Goal: Information Seeking & Learning: Learn about a topic

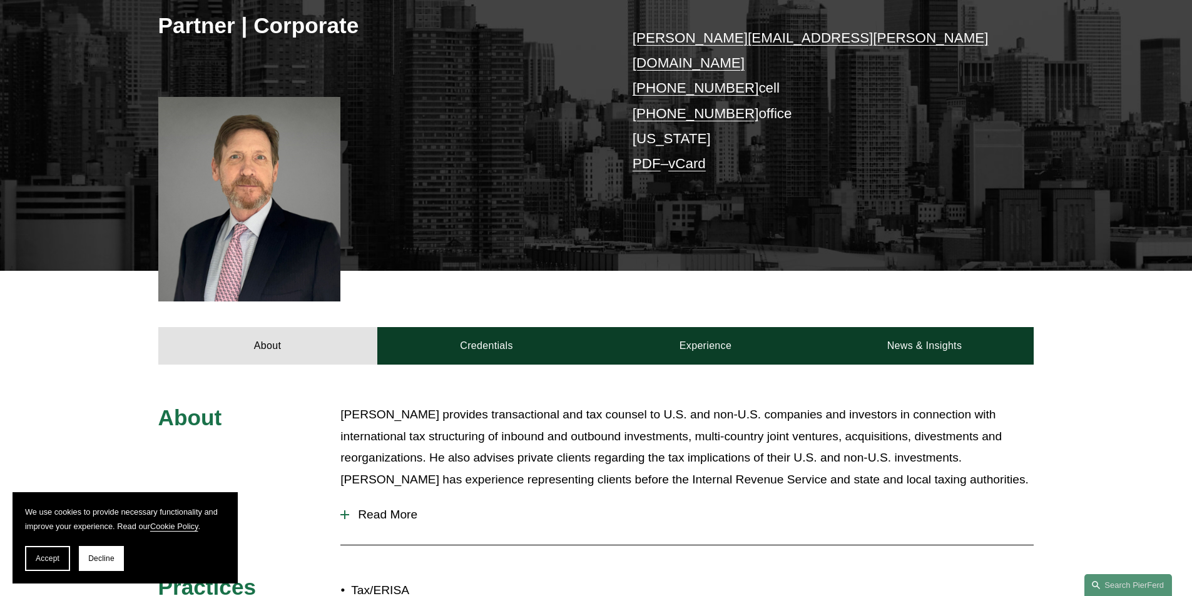
scroll to position [501, 0]
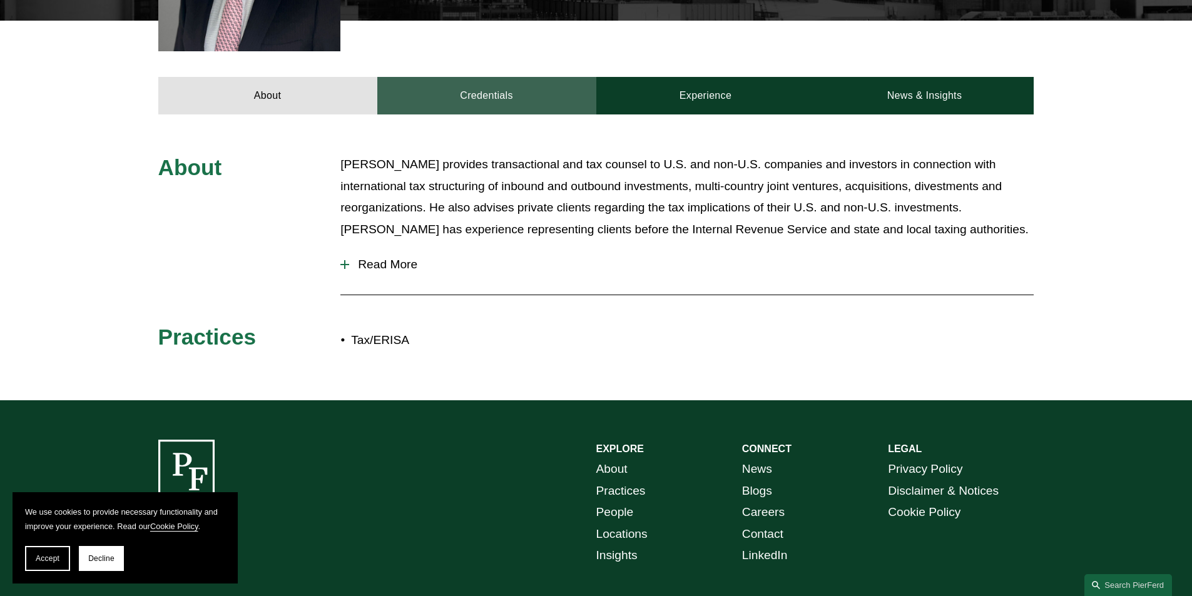
click at [516, 79] on link "Credentials" at bounding box center [486, 96] width 219 height 38
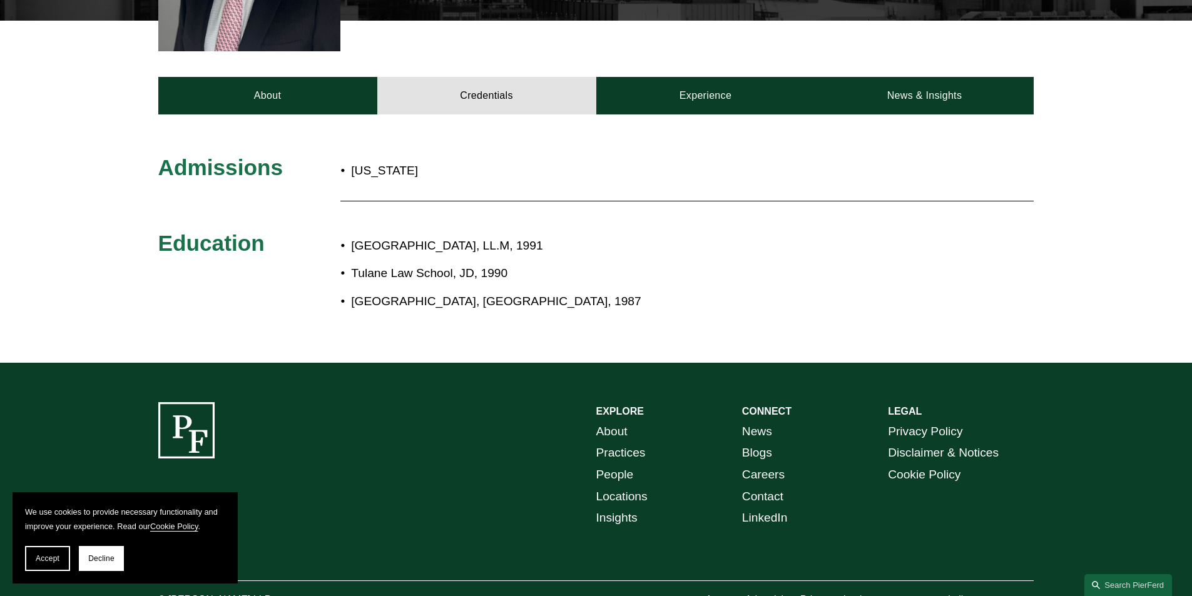
scroll to position [375, 0]
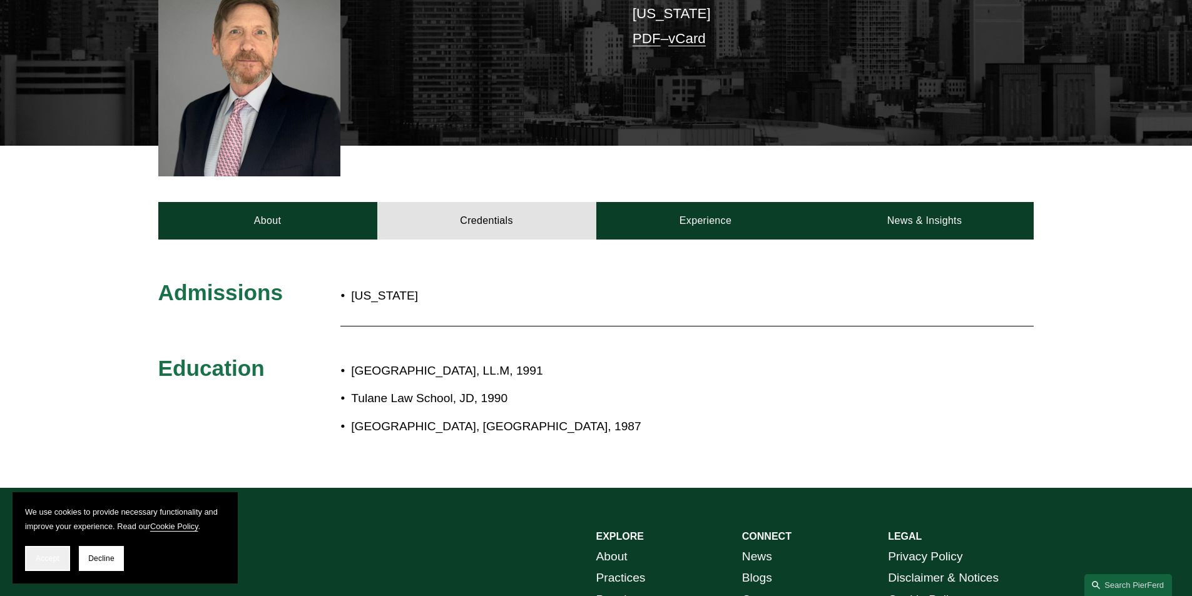
drag, startPoint x: 62, startPoint y: 564, endPoint x: 55, endPoint y: 572, distance: 10.7
click at [63, 564] on button "Accept" at bounding box center [47, 558] width 45 height 25
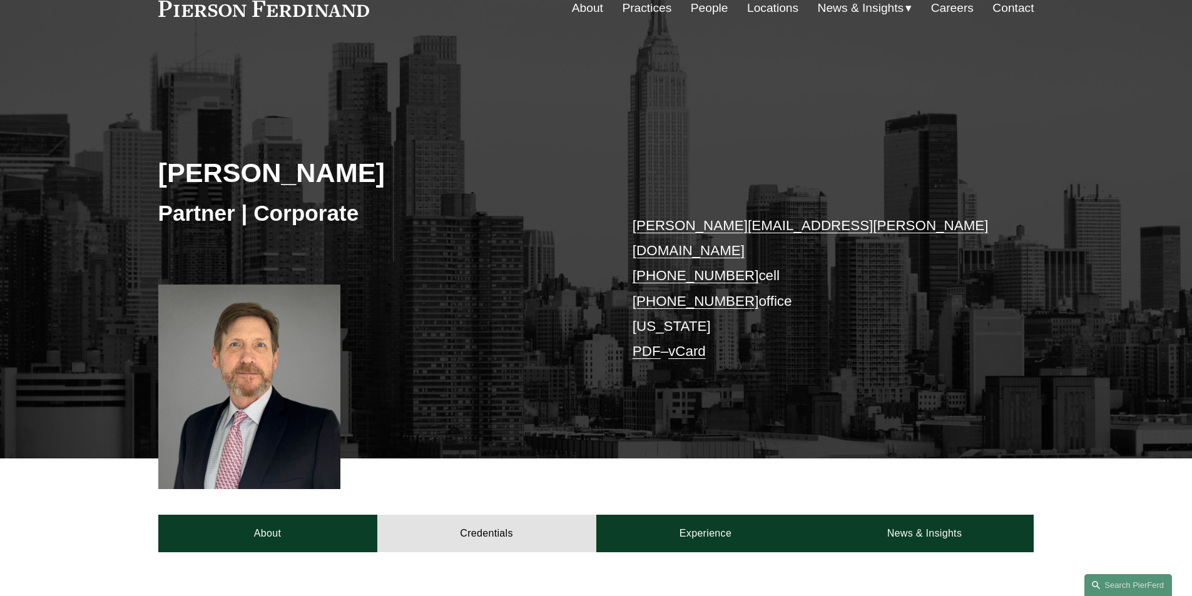
scroll to position [501, 0]
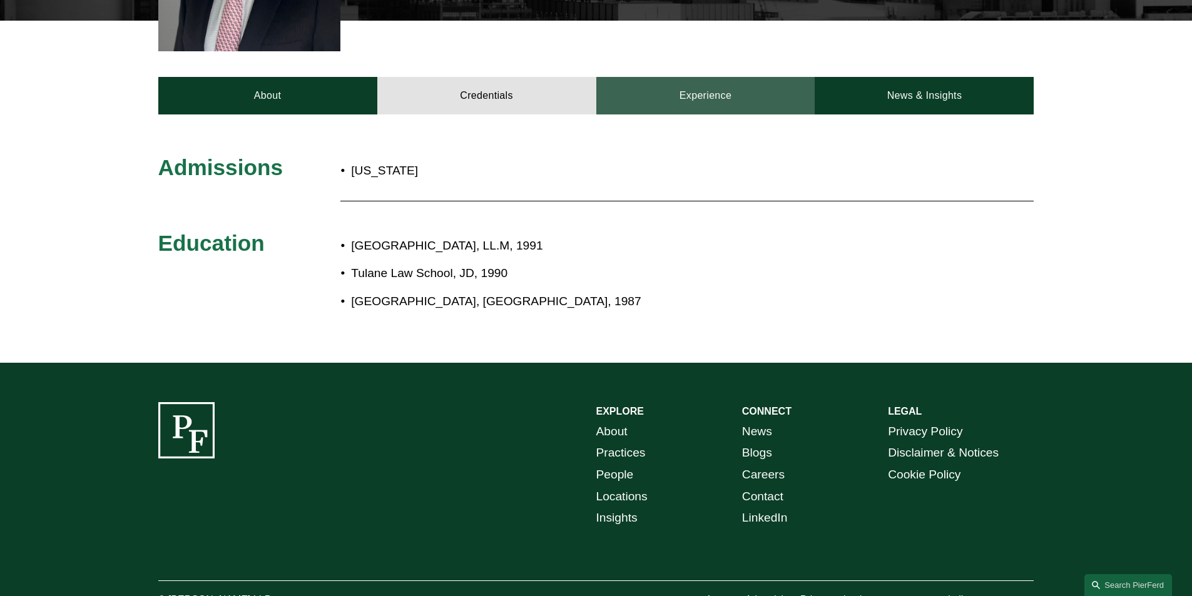
click at [663, 79] on link "Experience" at bounding box center [705, 96] width 219 height 38
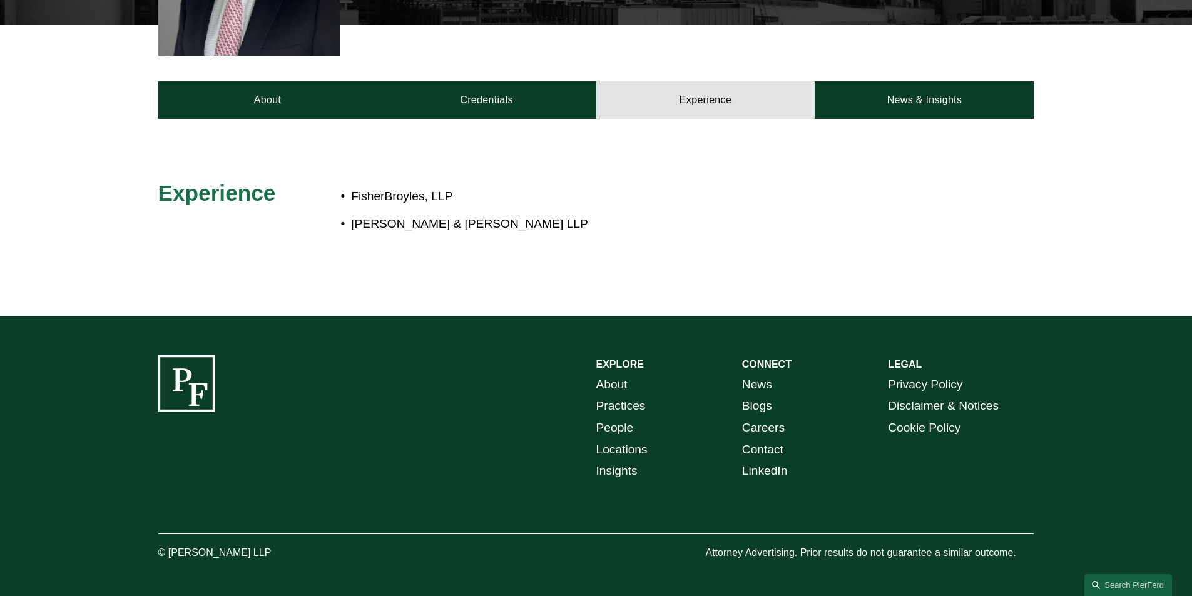
scroll to position [0, 0]
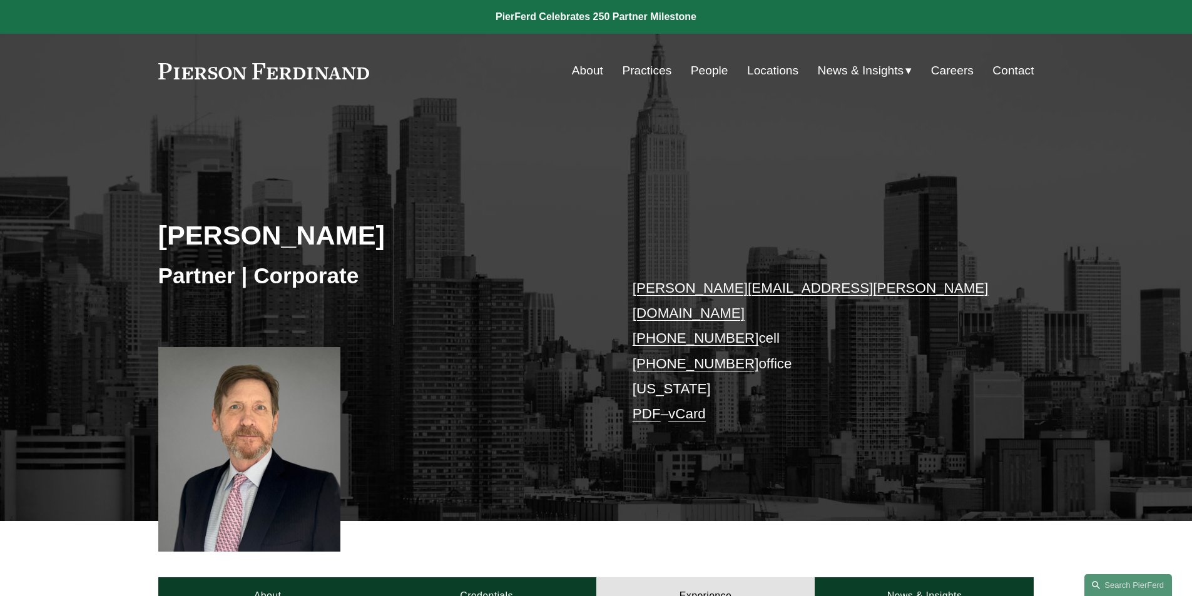
click at [708, 73] on link "People" at bounding box center [710, 71] width 38 height 24
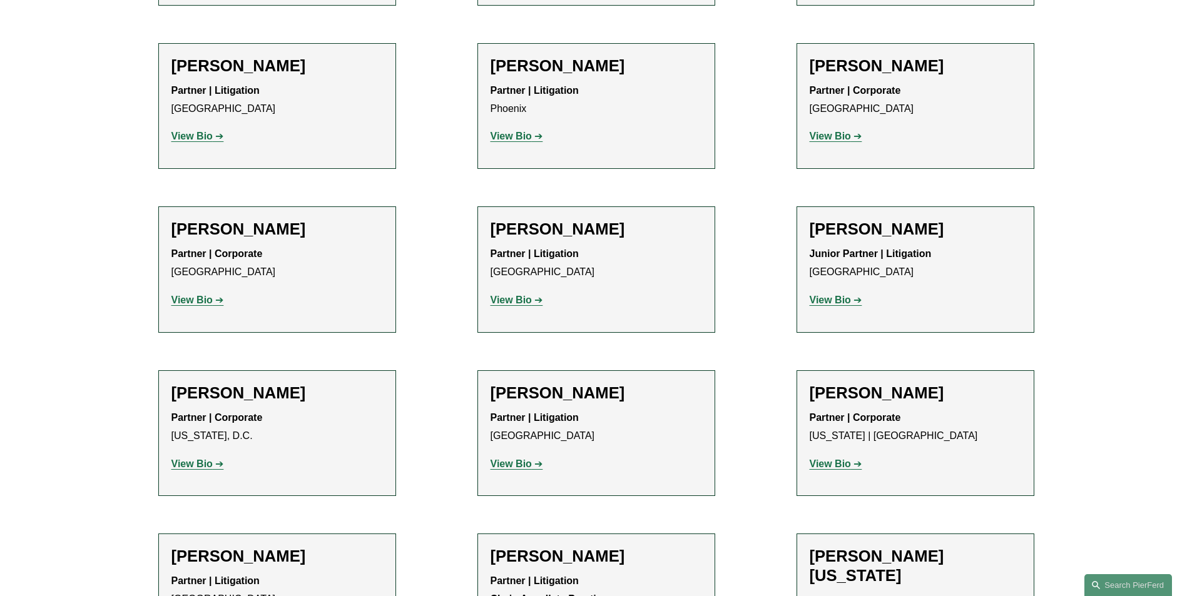
scroll to position [14740, 0]
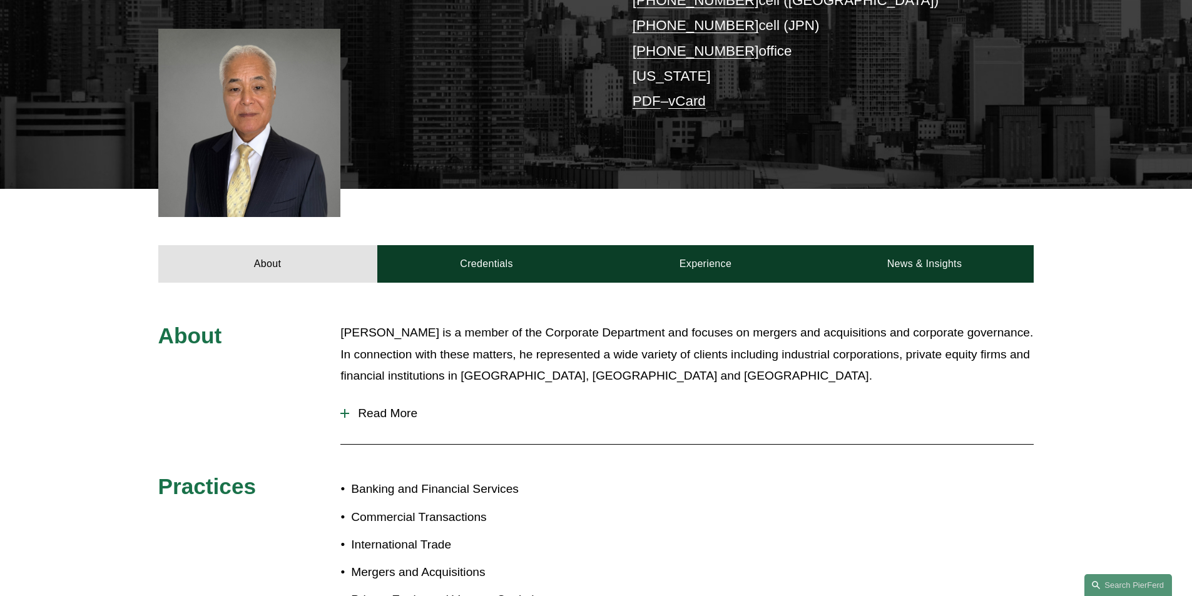
scroll to position [250, 0]
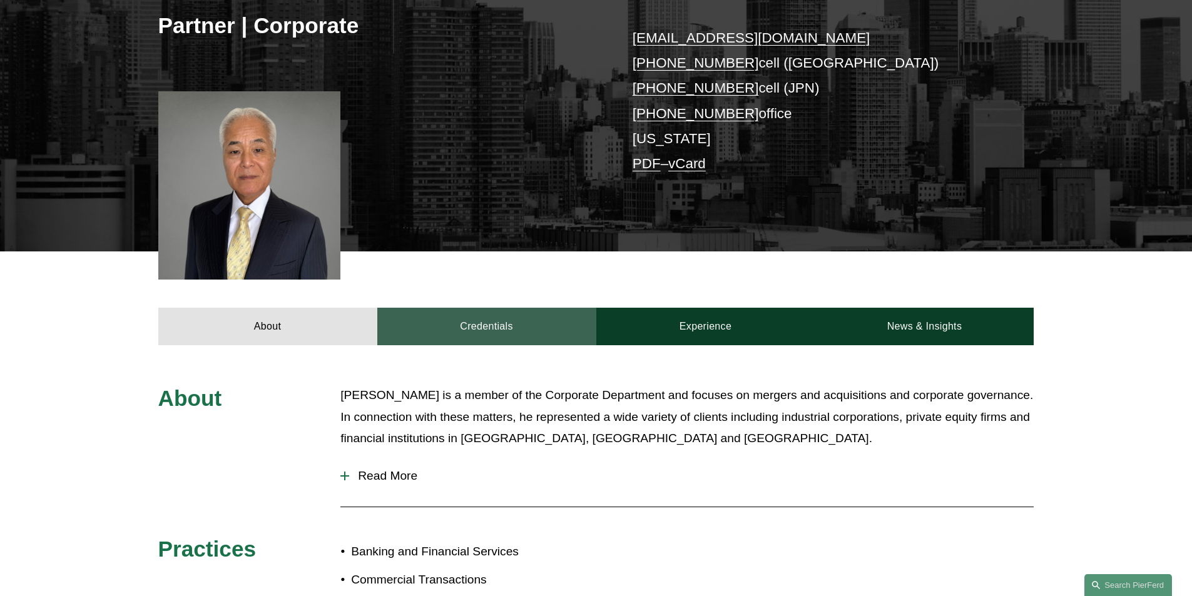
click at [493, 329] on link "Credentials" at bounding box center [486, 327] width 219 height 38
